Goal: Book appointment/travel/reservation

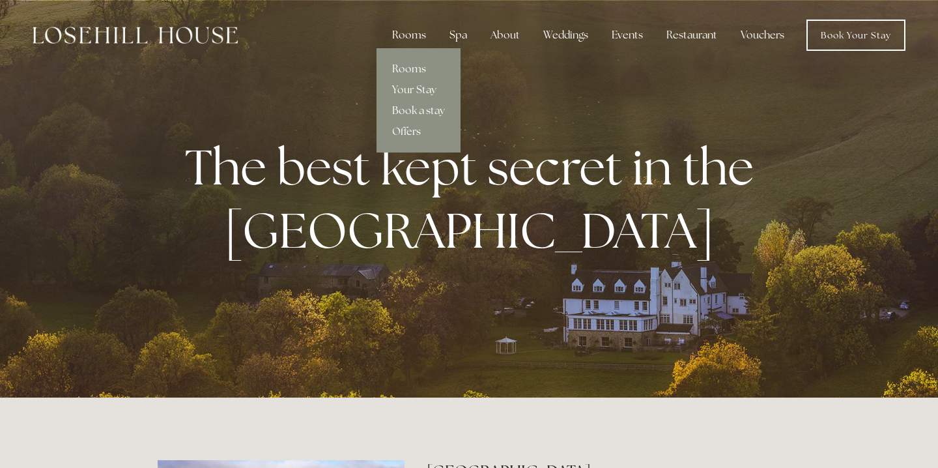
click at [417, 37] on div "Rooms" at bounding box center [409, 35] width 55 height 26
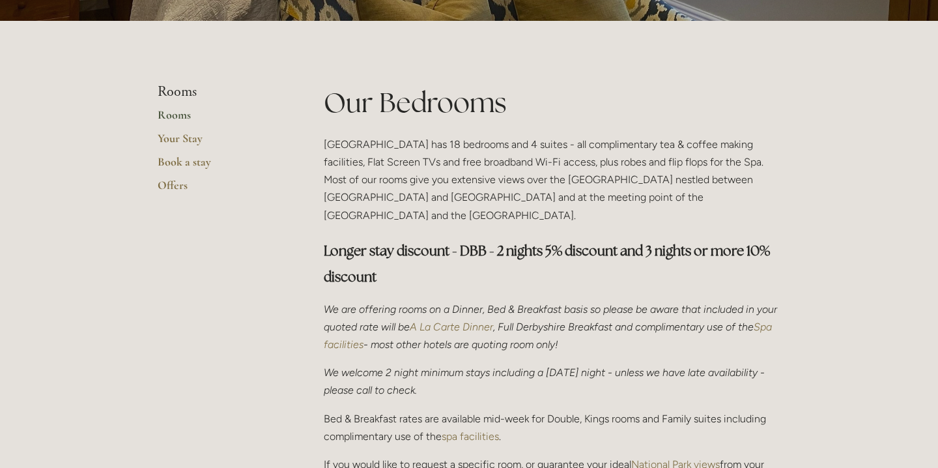
scroll to position [253, 0]
click at [178, 118] on link "Rooms" at bounding box center [220, 118] width 124 height 23
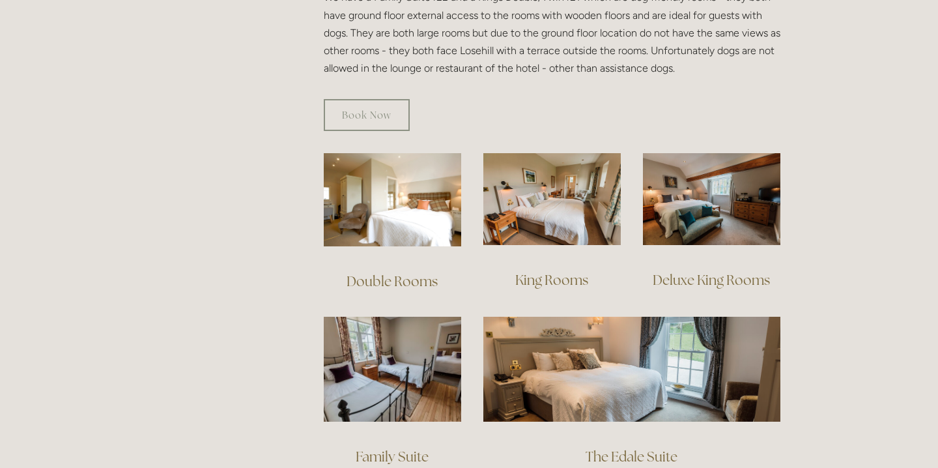
scroll to position [809, 0]
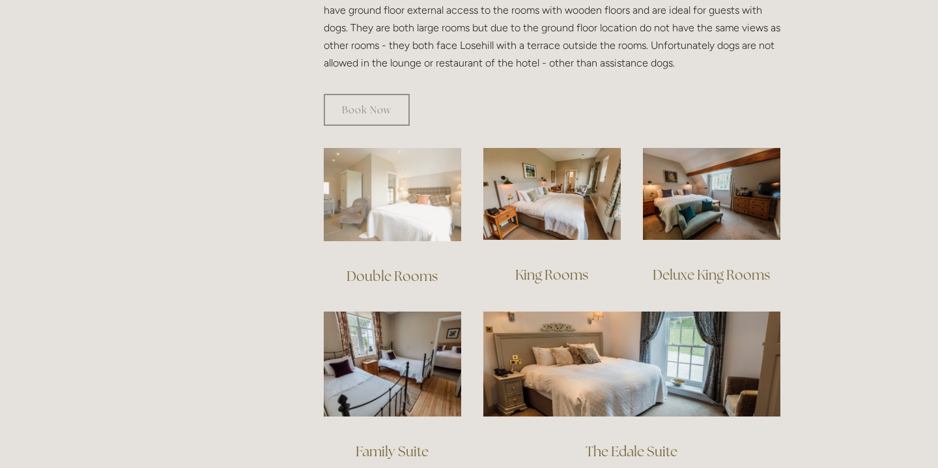
click at [373, 171] on img at bounding box center [392, 194] width 137 height 93
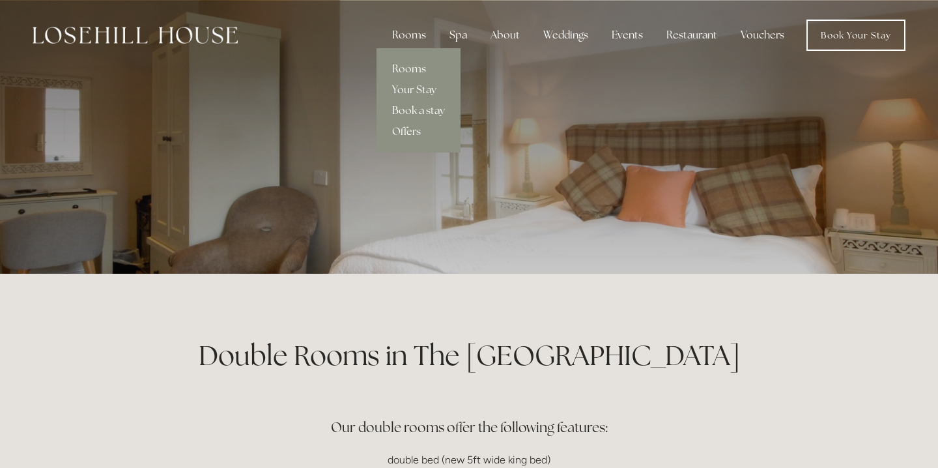
click at [422, 108] on link "Book a stay" at bounding box center [418, 110] width 84 height 21
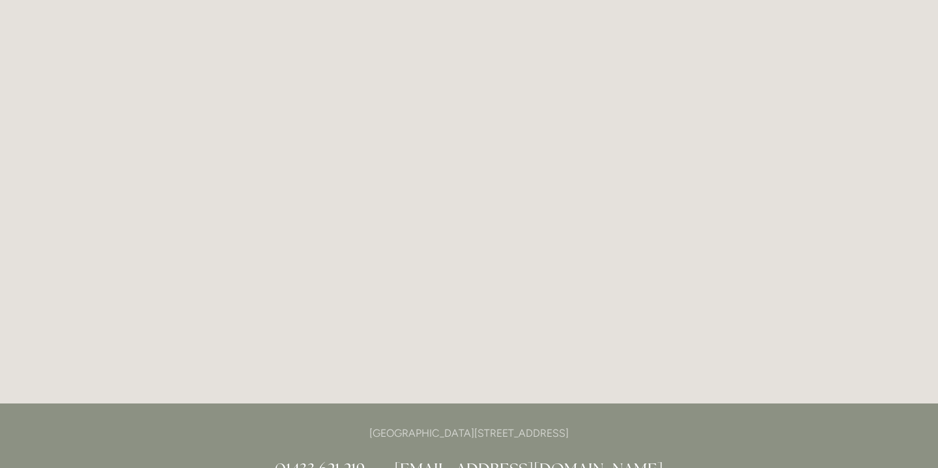
scroll to position [2581, 0]
